Goal: Task Accomplishment & Management: Complete application form

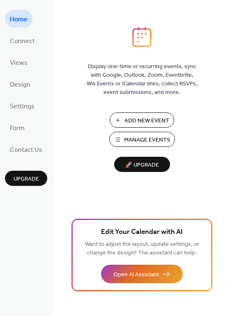
click at [136, 123] on span "Add New Event" at bounding box center [147, 121] width 45 height 9
click at [145, 160] on span "🚀 Upgrade" at bounding box center [142, 165] width 46 height 11
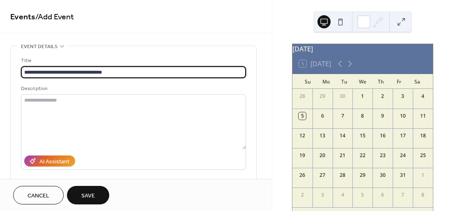
type input "**********"
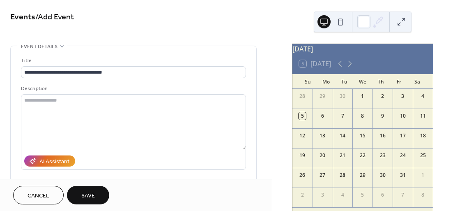
click at [303, 141] on div "12" at bounding box center [303, 134] width 20 height 12
click at [306, 137] on div "12" at bounding box center [302, 135] width 7 height 7
click at [351, 67] on icon at bounding box center [350, 64] width 4 height 6
click at [352, 67] on icon at bounding box center [350, 64] width 10 height 10
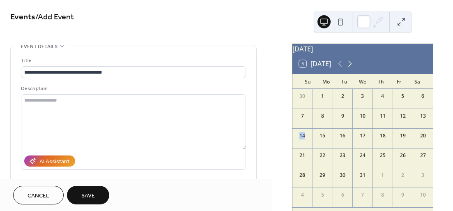
click at [352, 67] on icon at bounding box center [350, 64] width 10 height 10
click at [338, 67] on icon at bounding box center [340, 64] width 10 height 10
click at [338, 69] on icon at bounding box center [340, 64] width 10 height 10
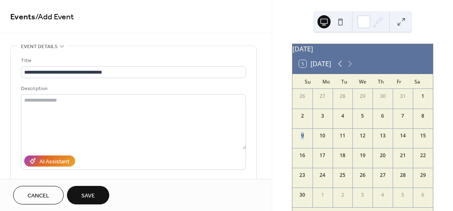
click at [339, 69] on icon at bounding box center [340, 64] width 10 height 10
click at [97, 191] on button "Save" at bounding box center [88, 195] width 42 height 18
